Goal: Task Accomplishment & Management: Use online tool/utility

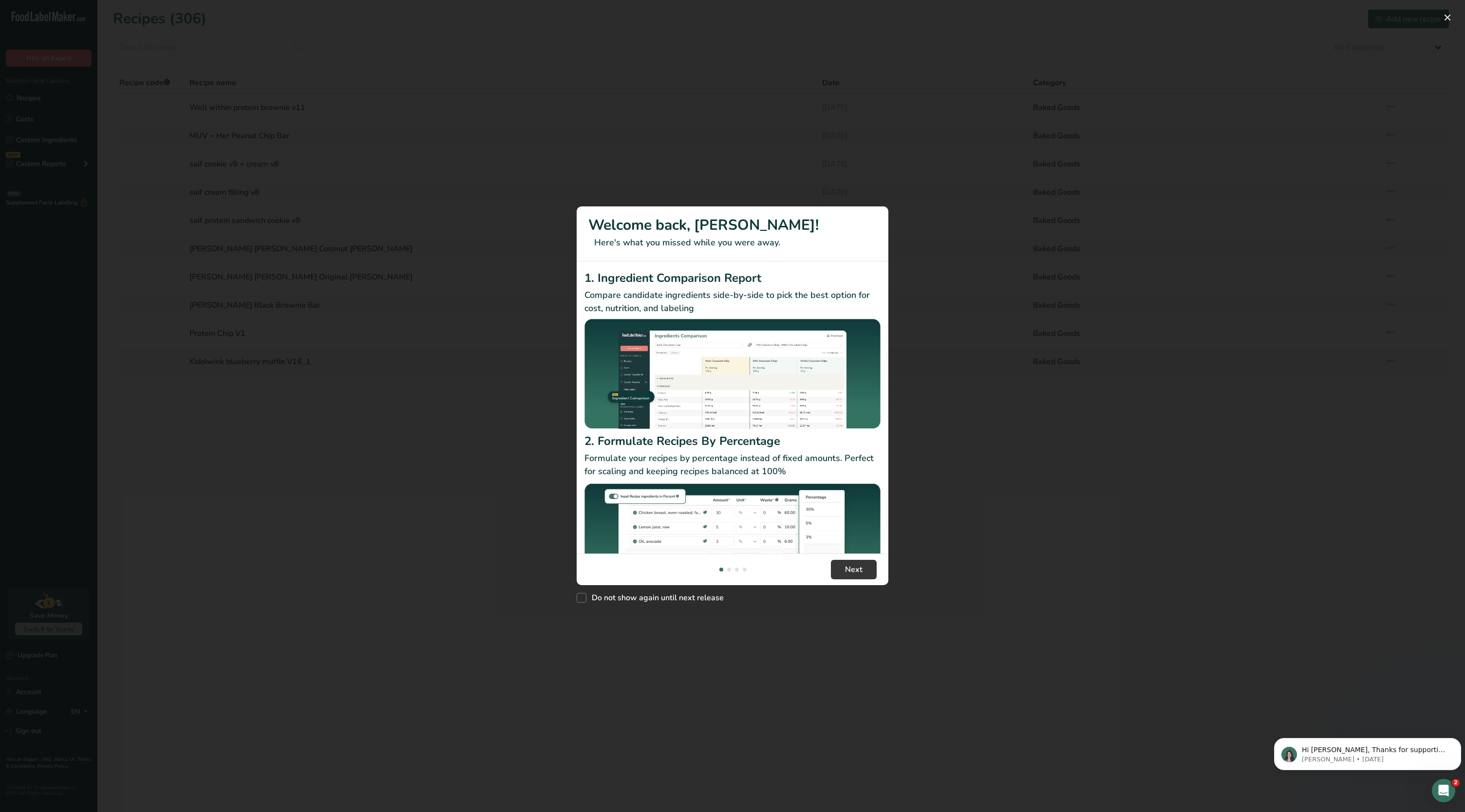
click at [1450, 15] on div "New Features" at bounding box center [732, 406] width 1465 height 812
